Goal: Navigation & Orientation: Find specific page/section

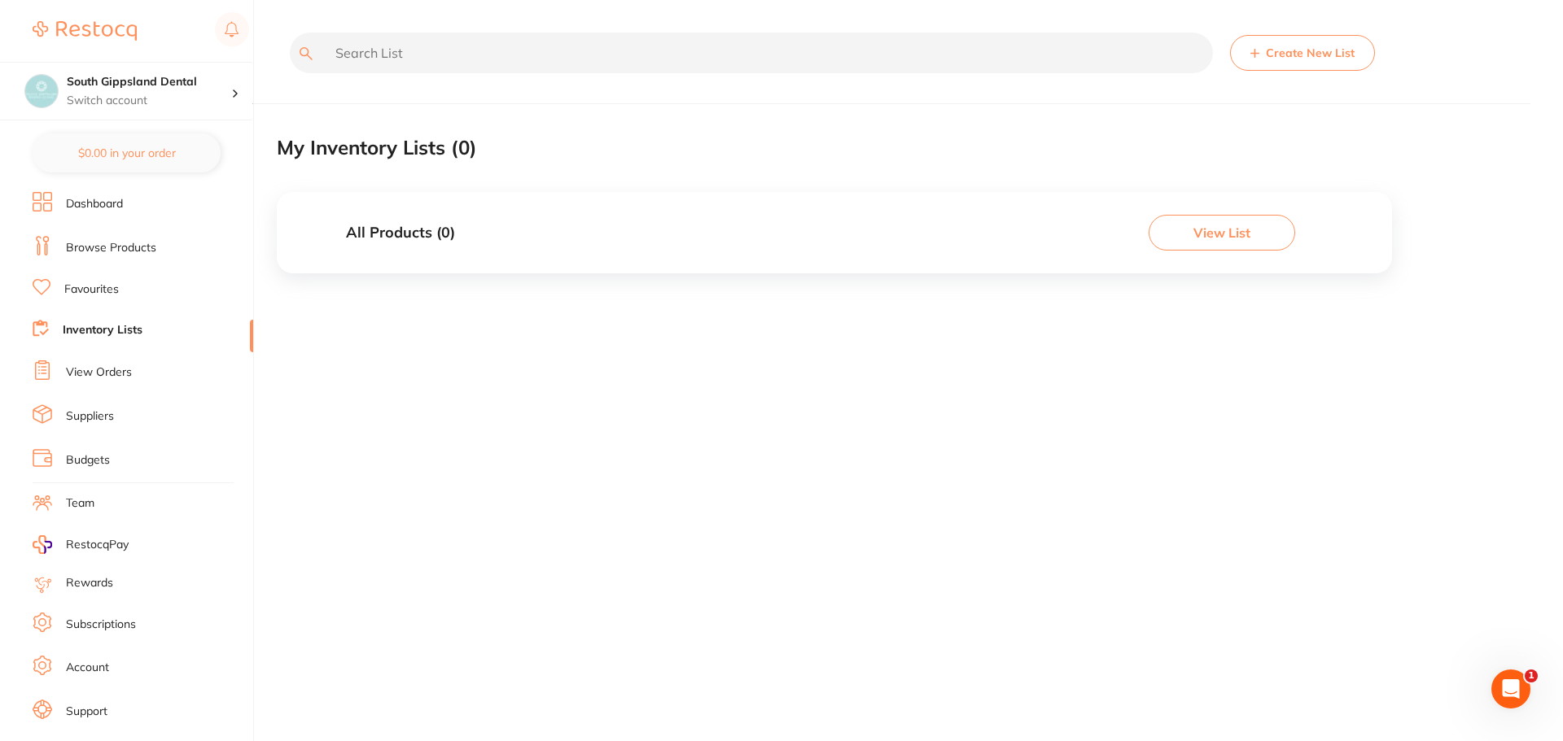
click at [79, 461] on link "Budgets" at bounding box center [88, 461] width 44 height 16
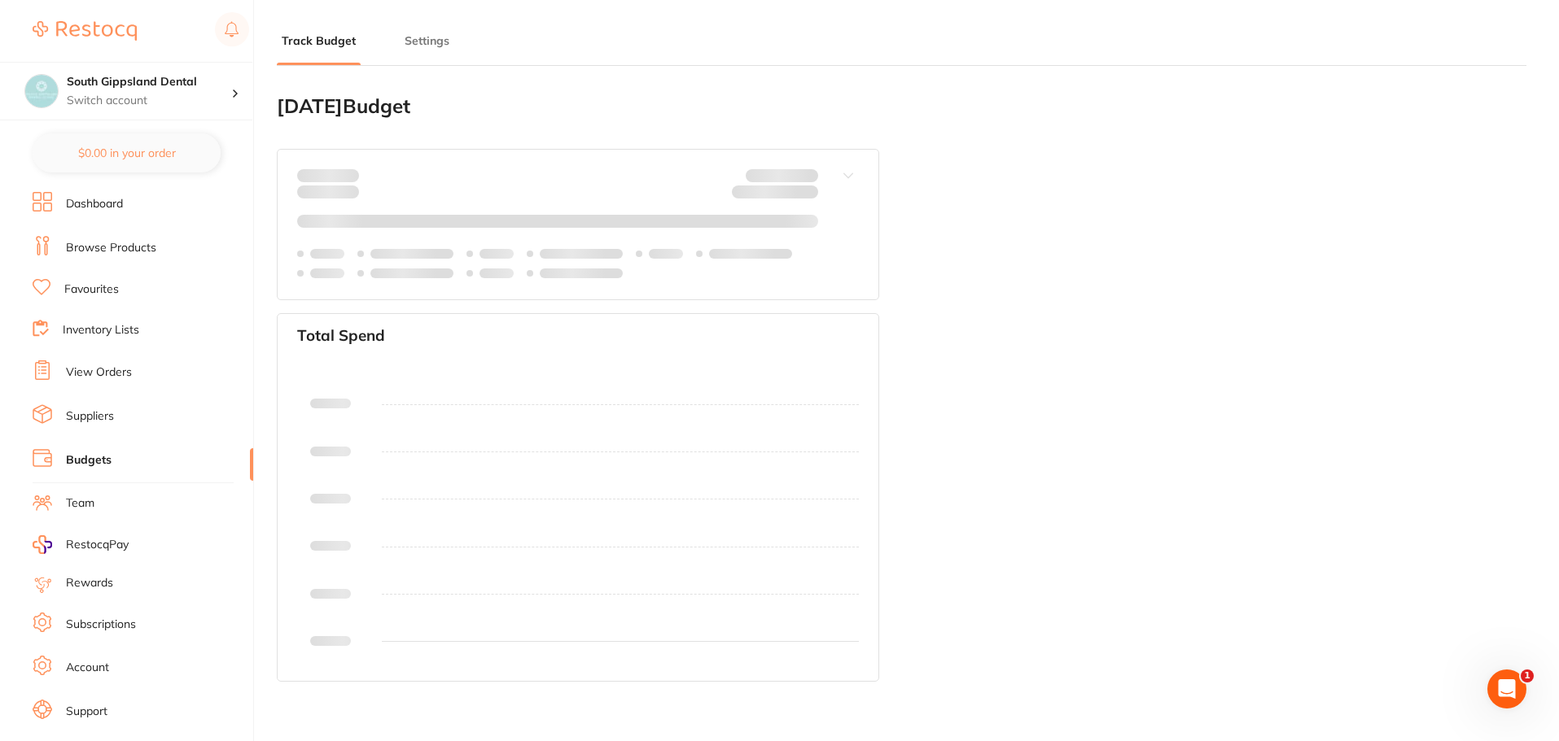
type input "0.0"
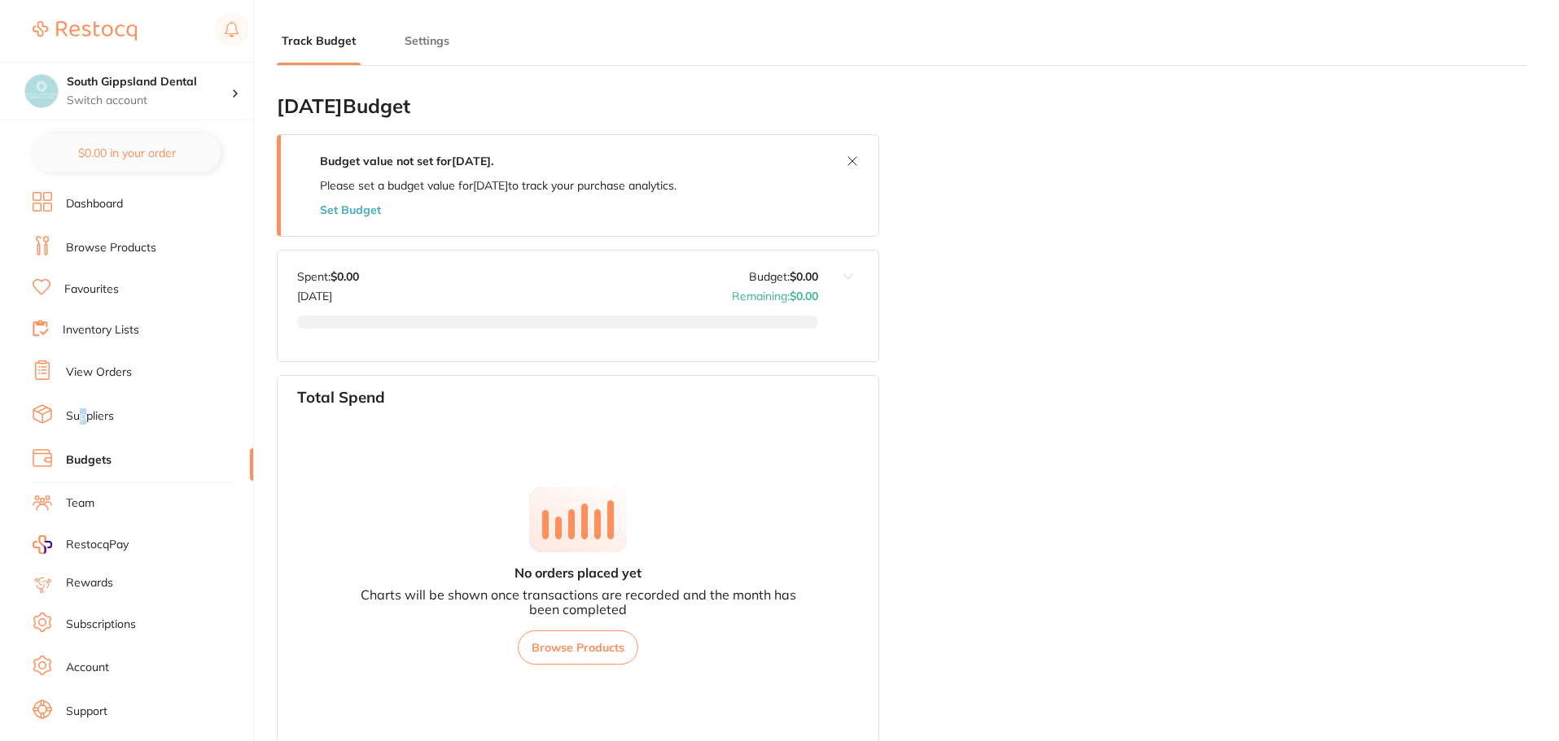
click at [84, 408] on li "Suppliers" at bounding box center [143, 417] width 221 height 24
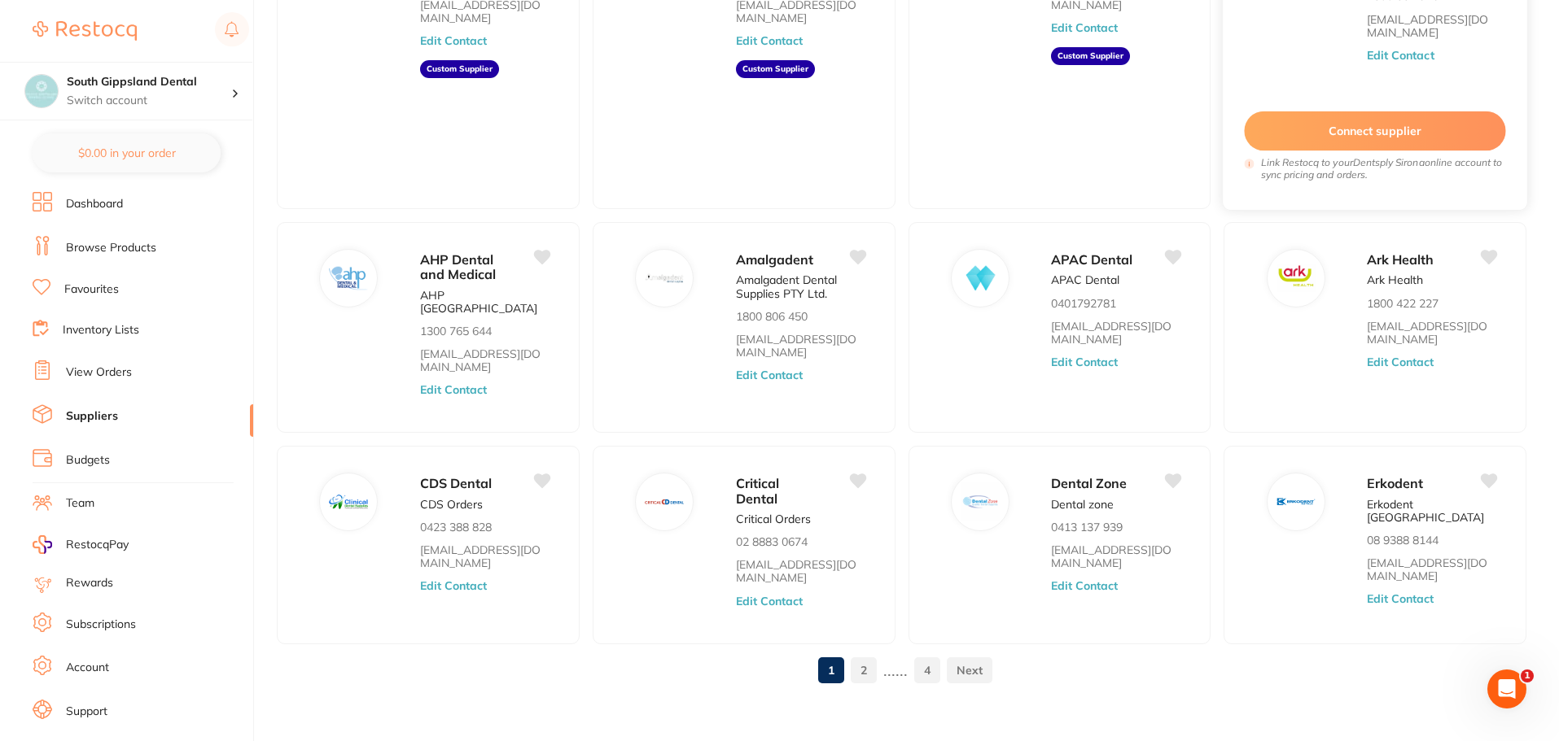
scroll to position [250, 0]
click at [873, 662] on link "2" at bounding box center [864, 670] width 26 height 33
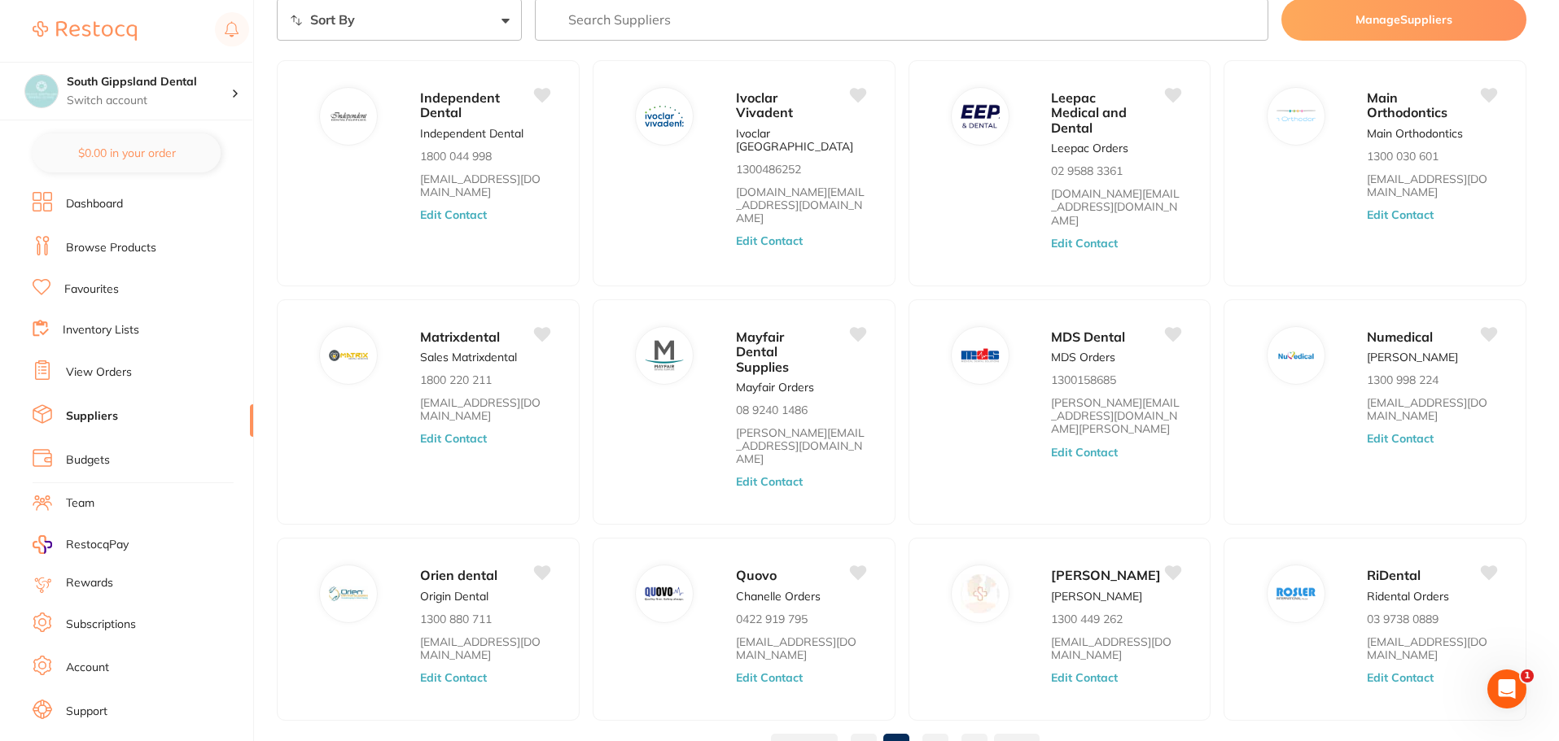
scroll to position [115, 0]
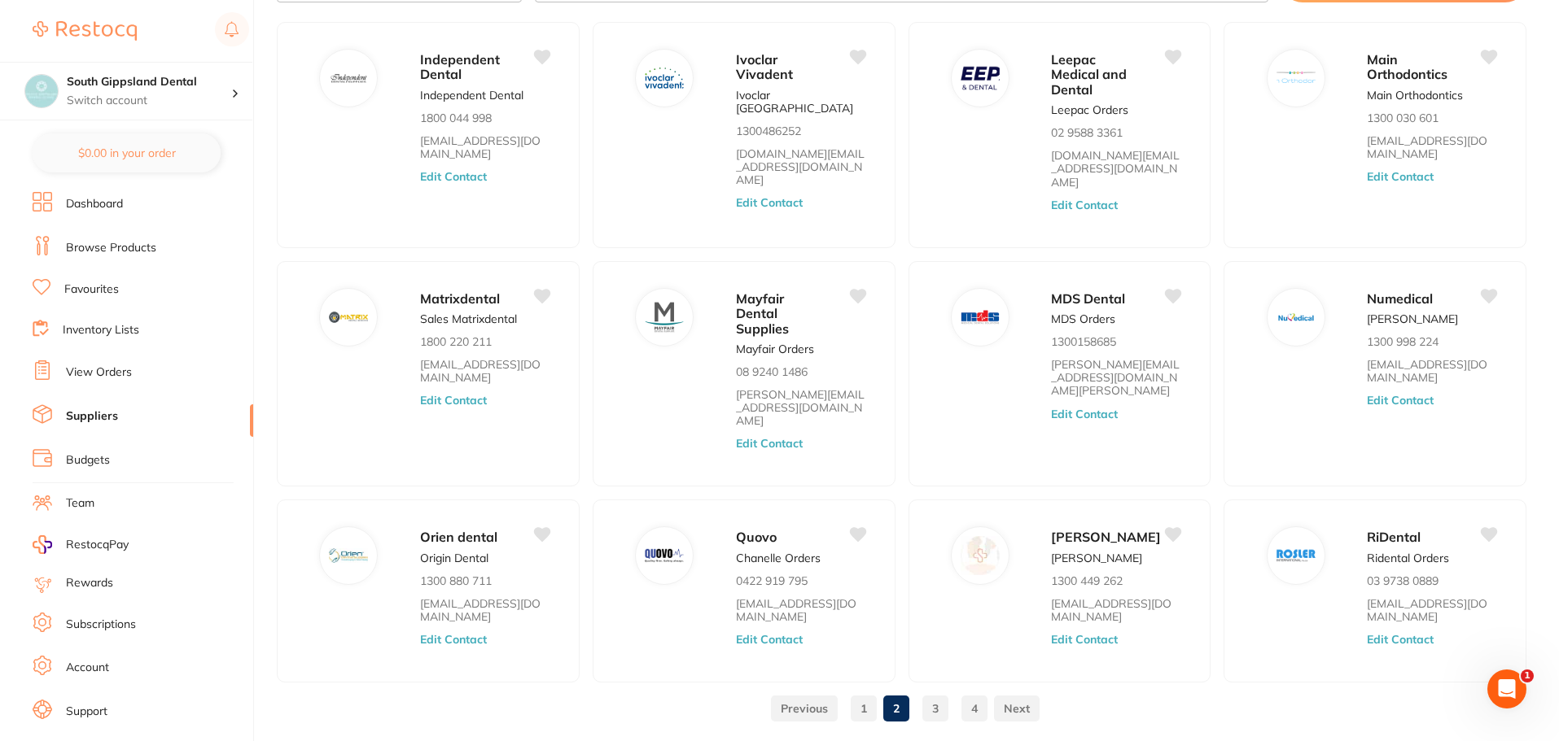
click at [936, 693] on link "3" at bounding box center [935, 709] width 26 height 33
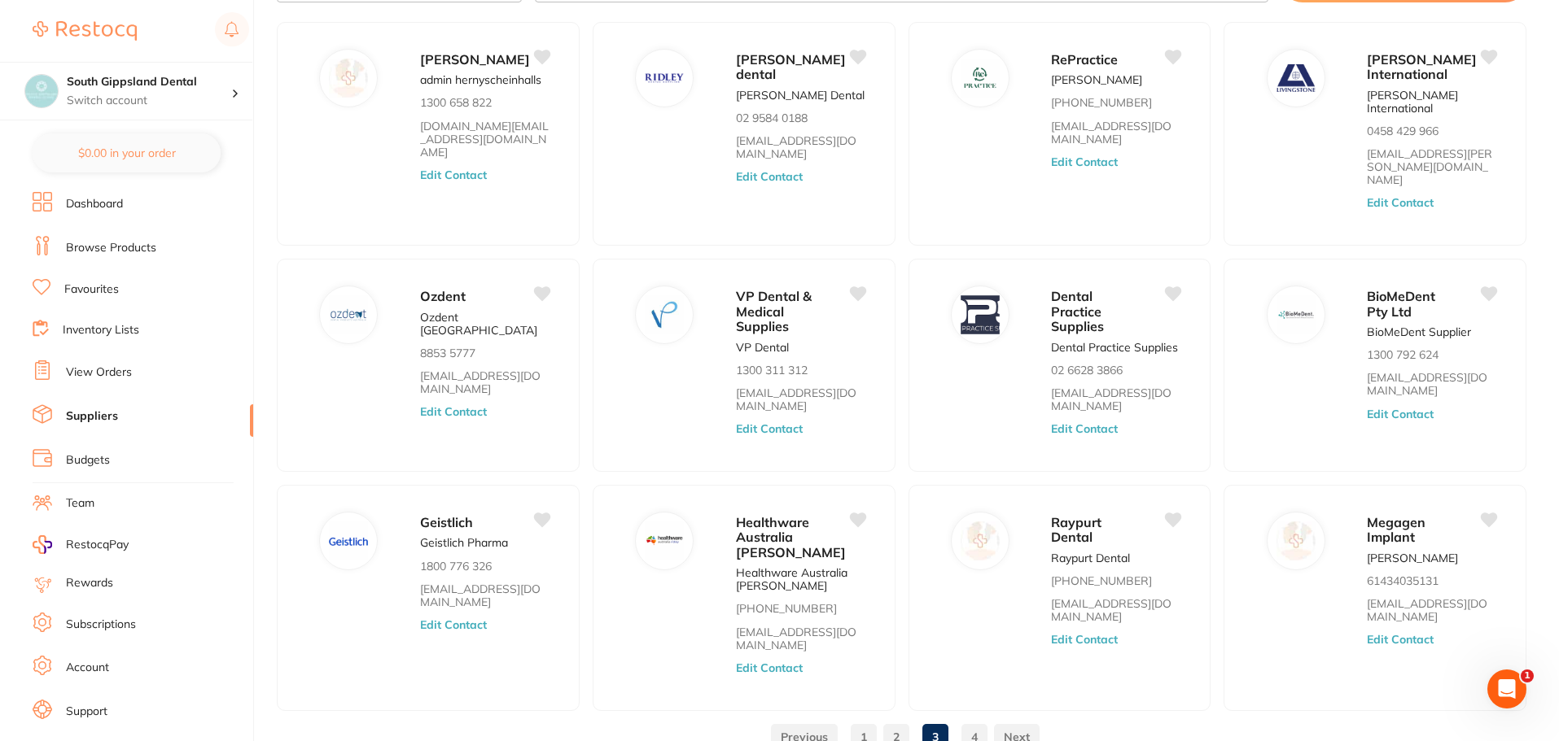
click at [970, 724] on link "4" at bounding box center [974, 737] width 26 height 33
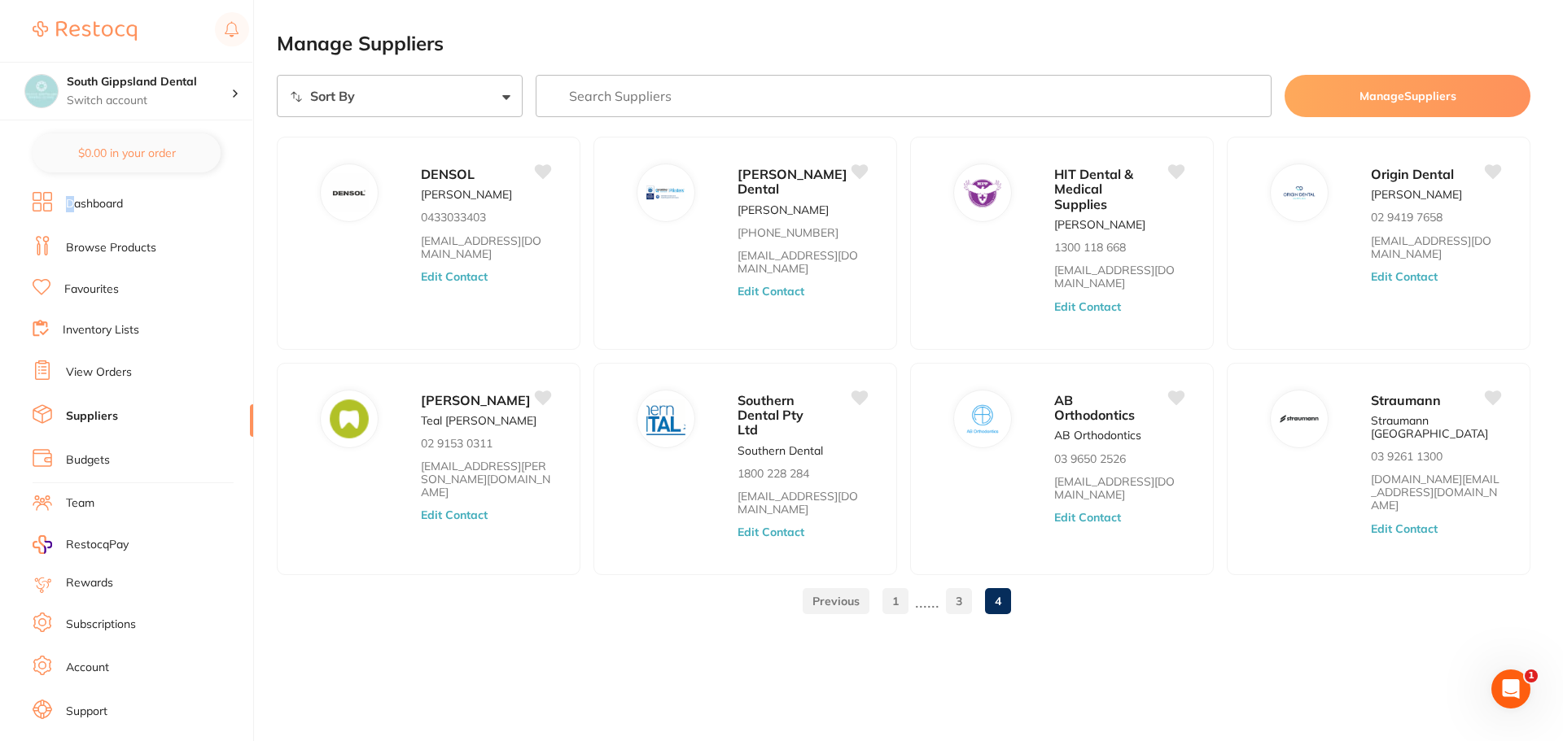
click at [71, 198] on link "Dashboard" at bounding box center [94, 204] width 57 height 16
